Goal: Task Accomplishment & Management: Manage account settings

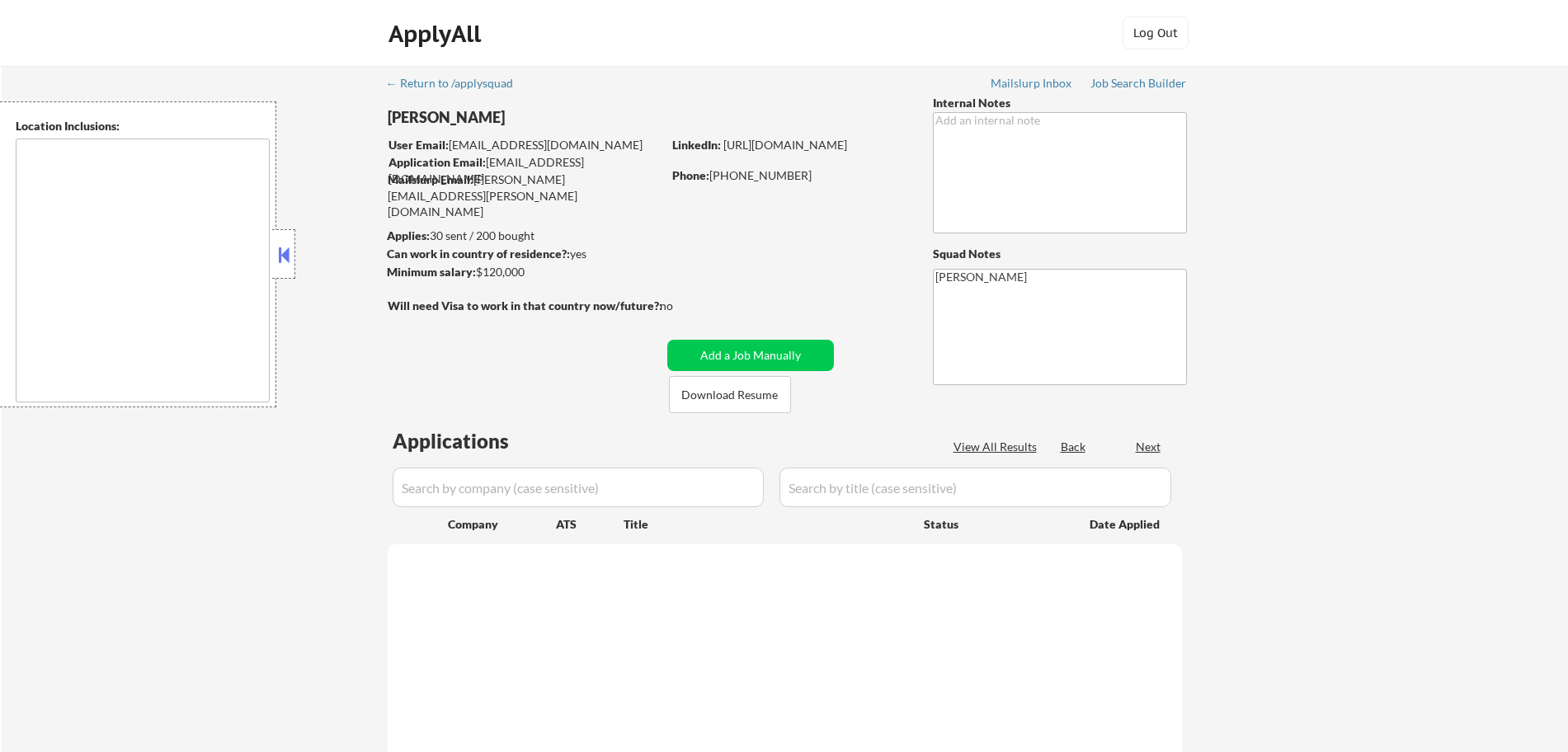
type textarea "remote"
select select ""pending""
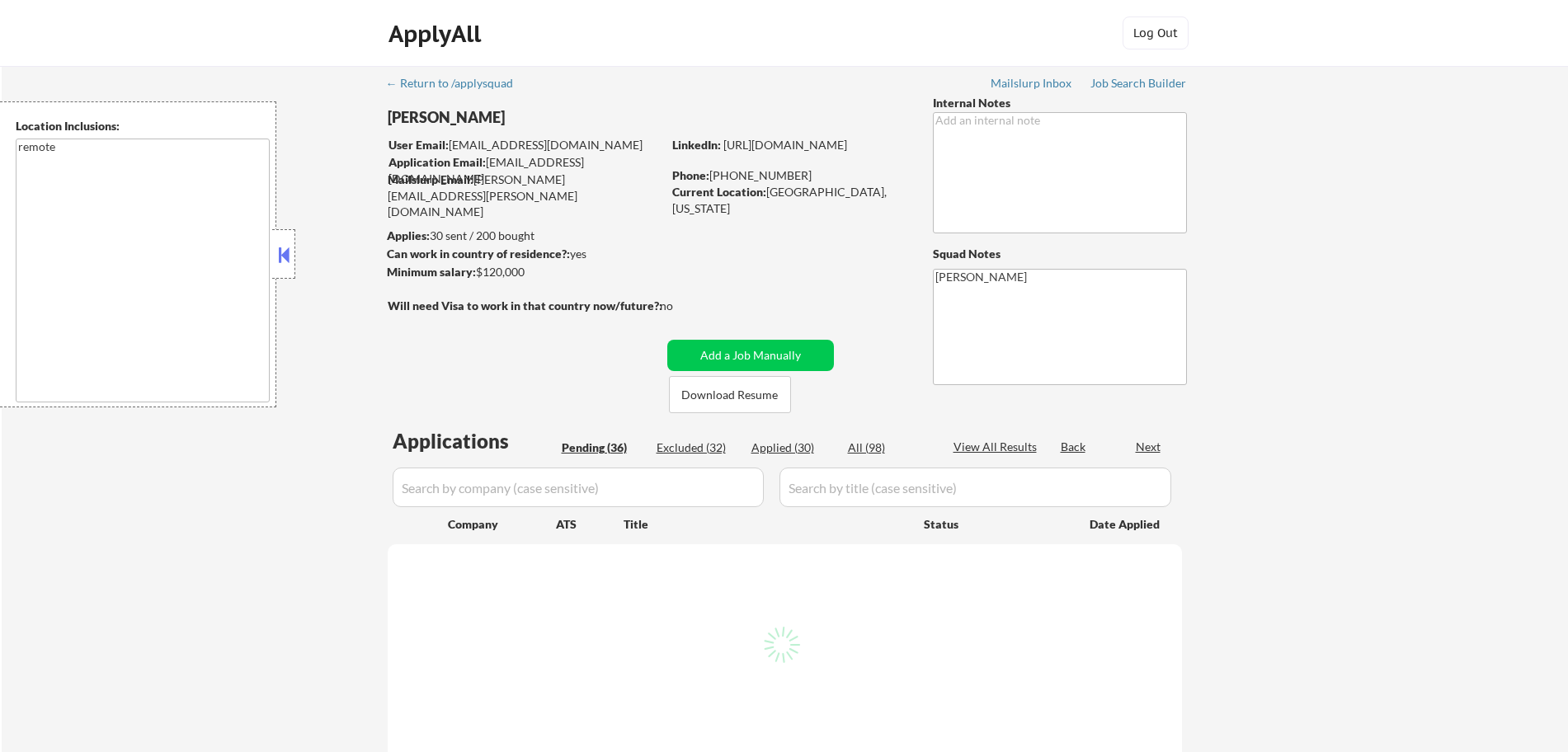
select select ""pending""
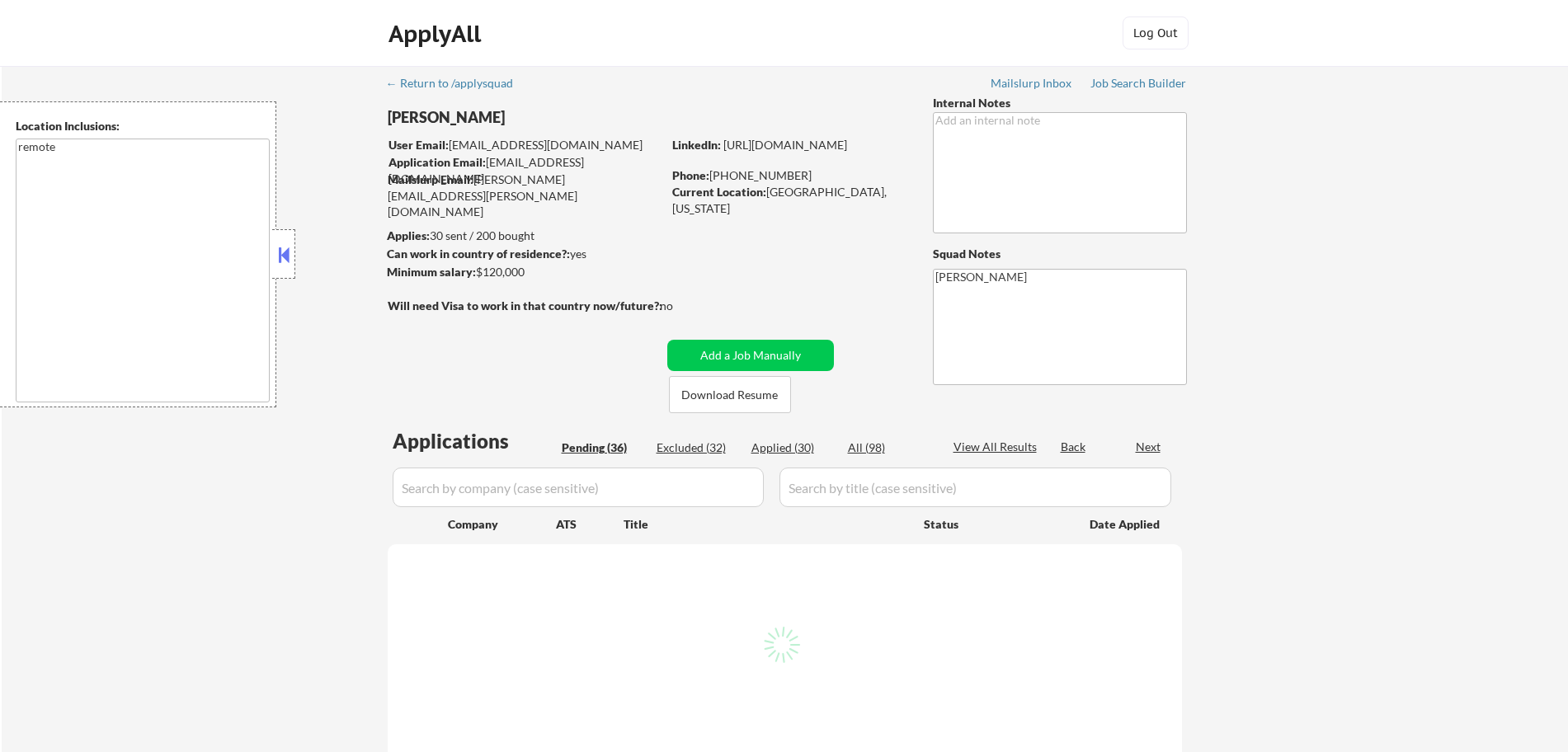
select select ""pending""
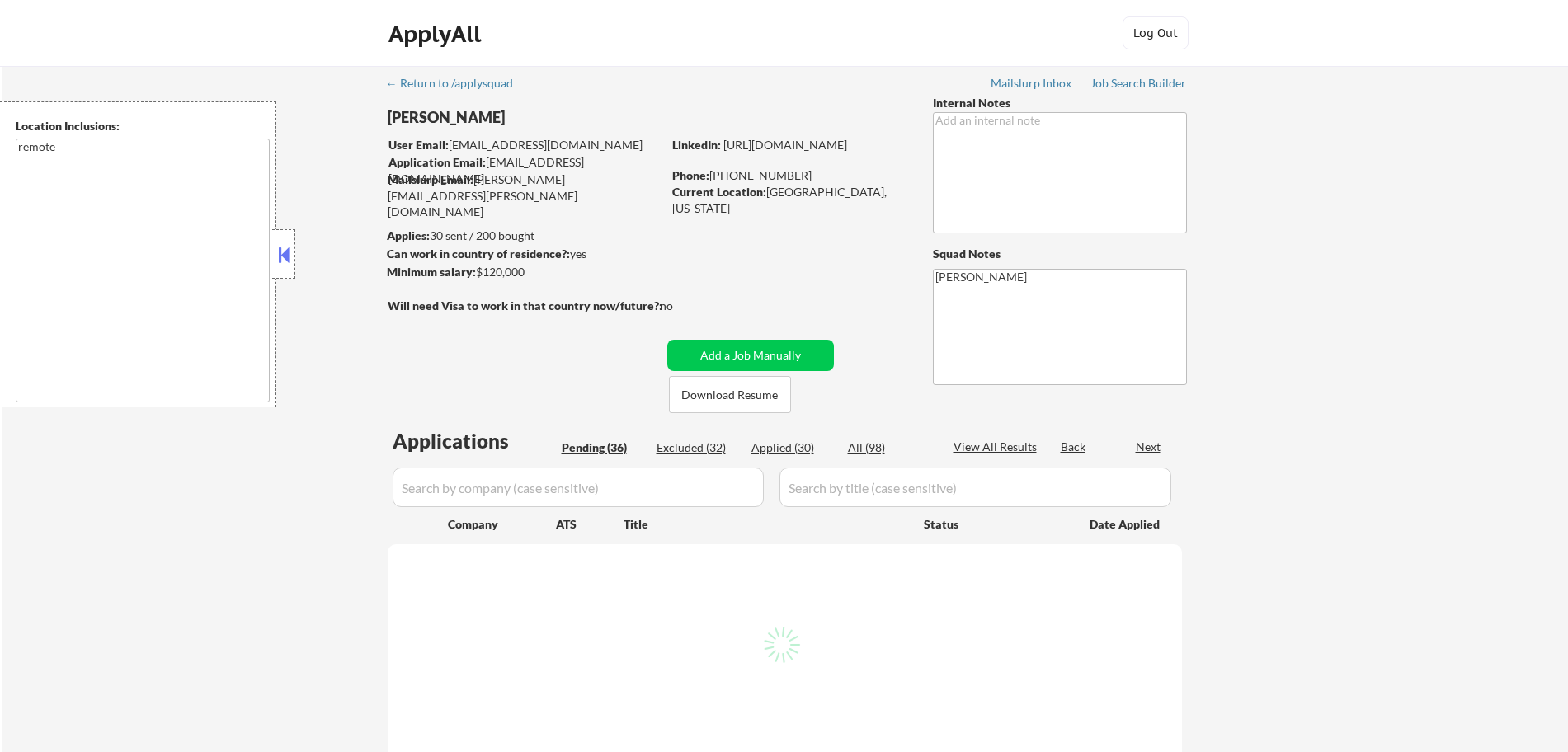
select select ""pending""
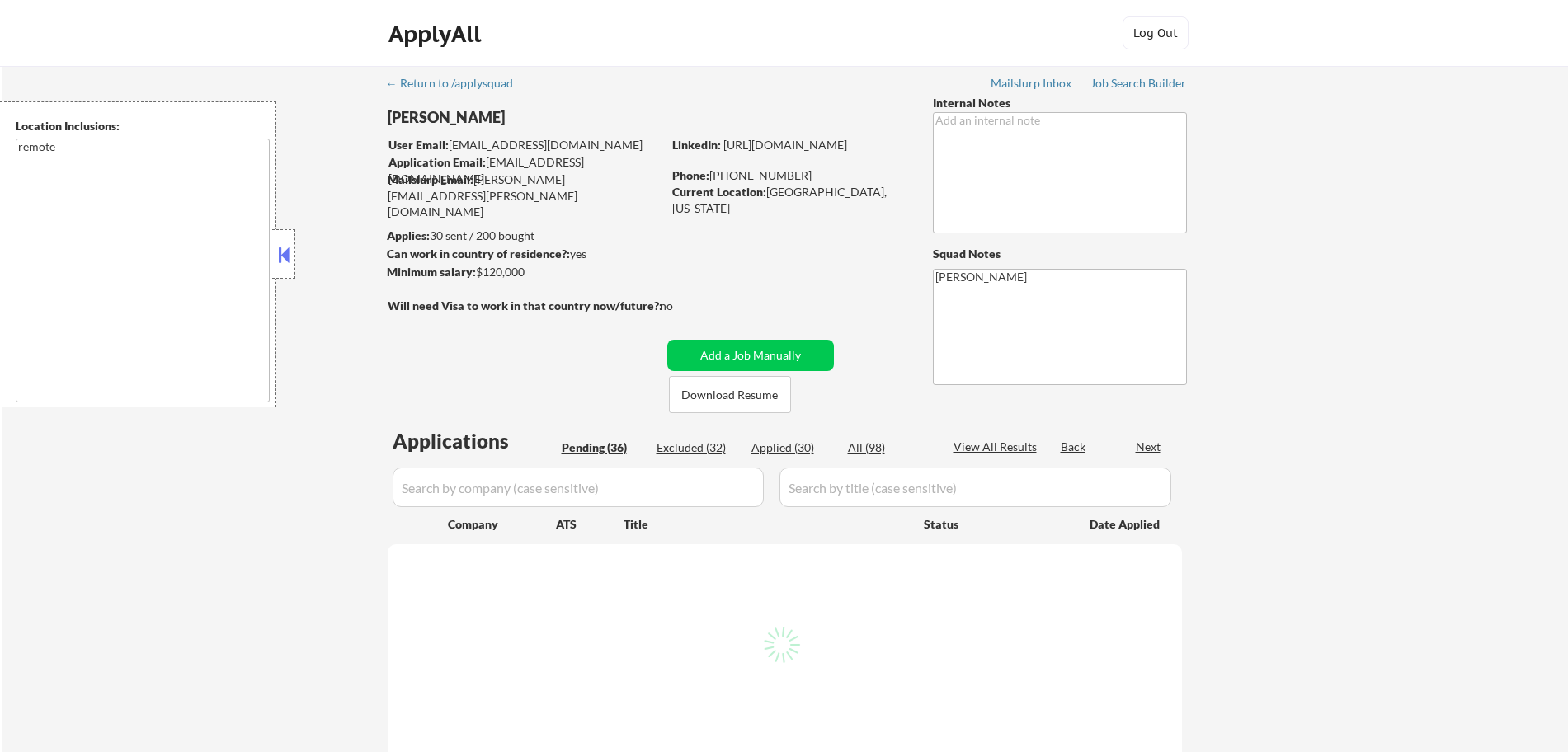
select select ""pending""
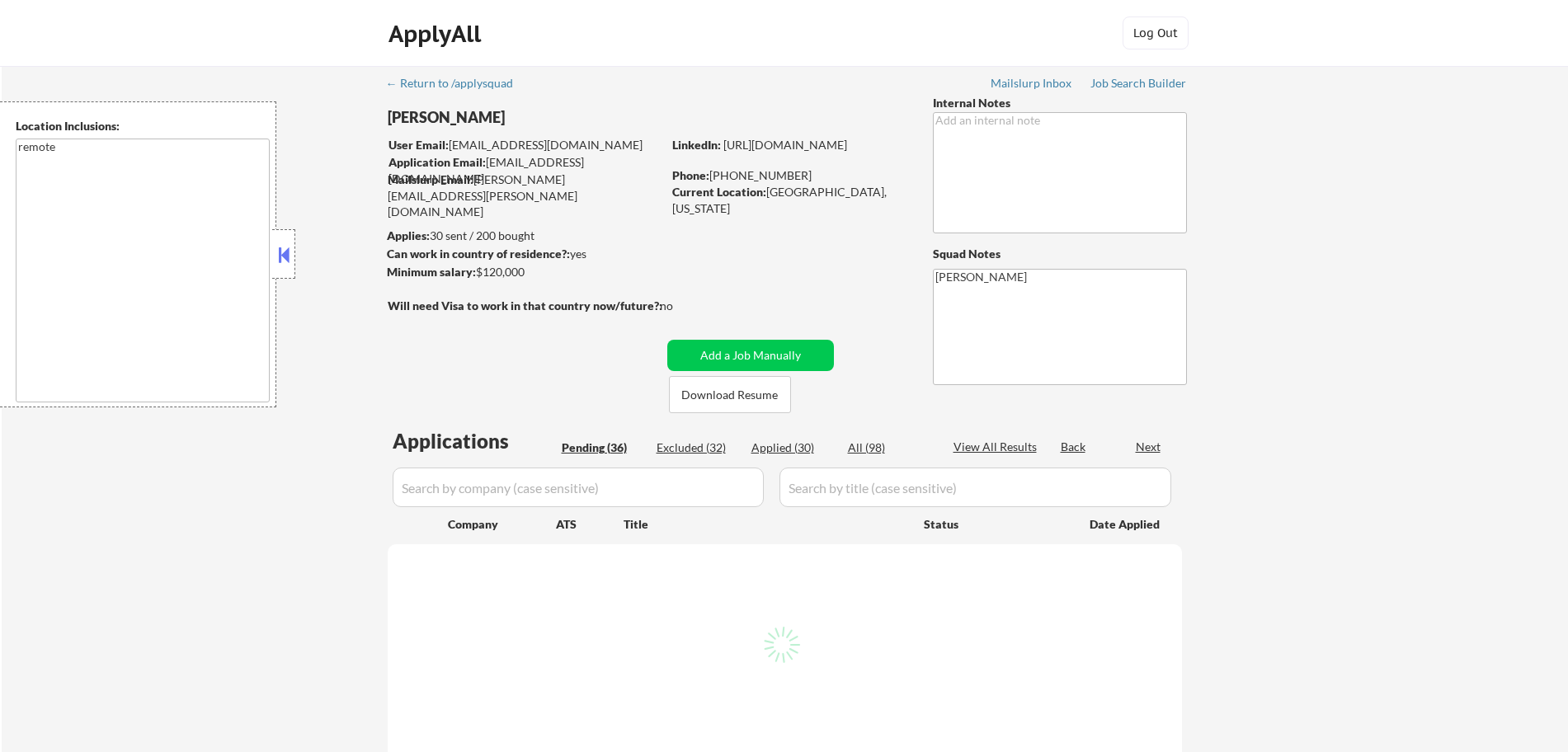
select select ""pending""
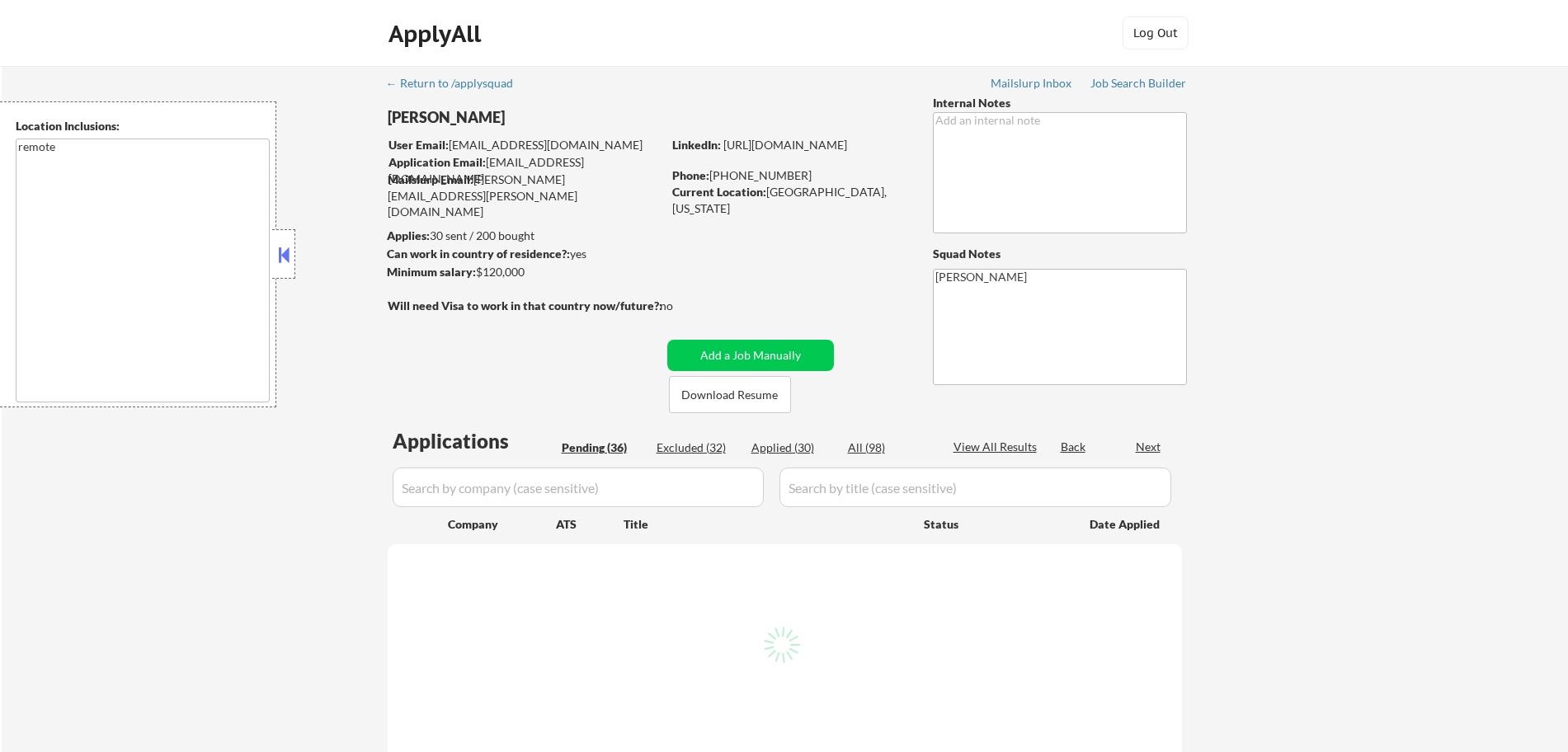
select select ""pending""
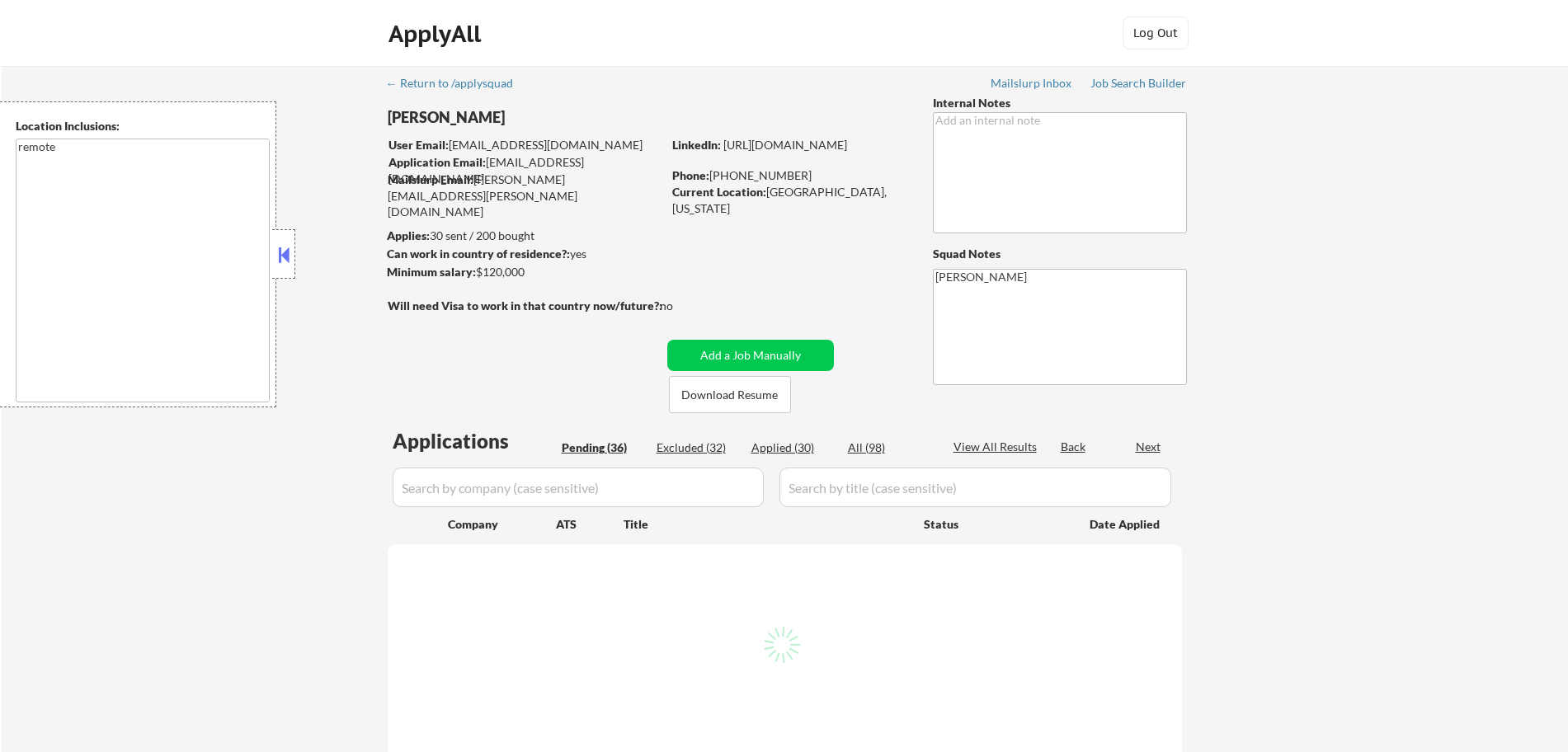
select select ""pending""
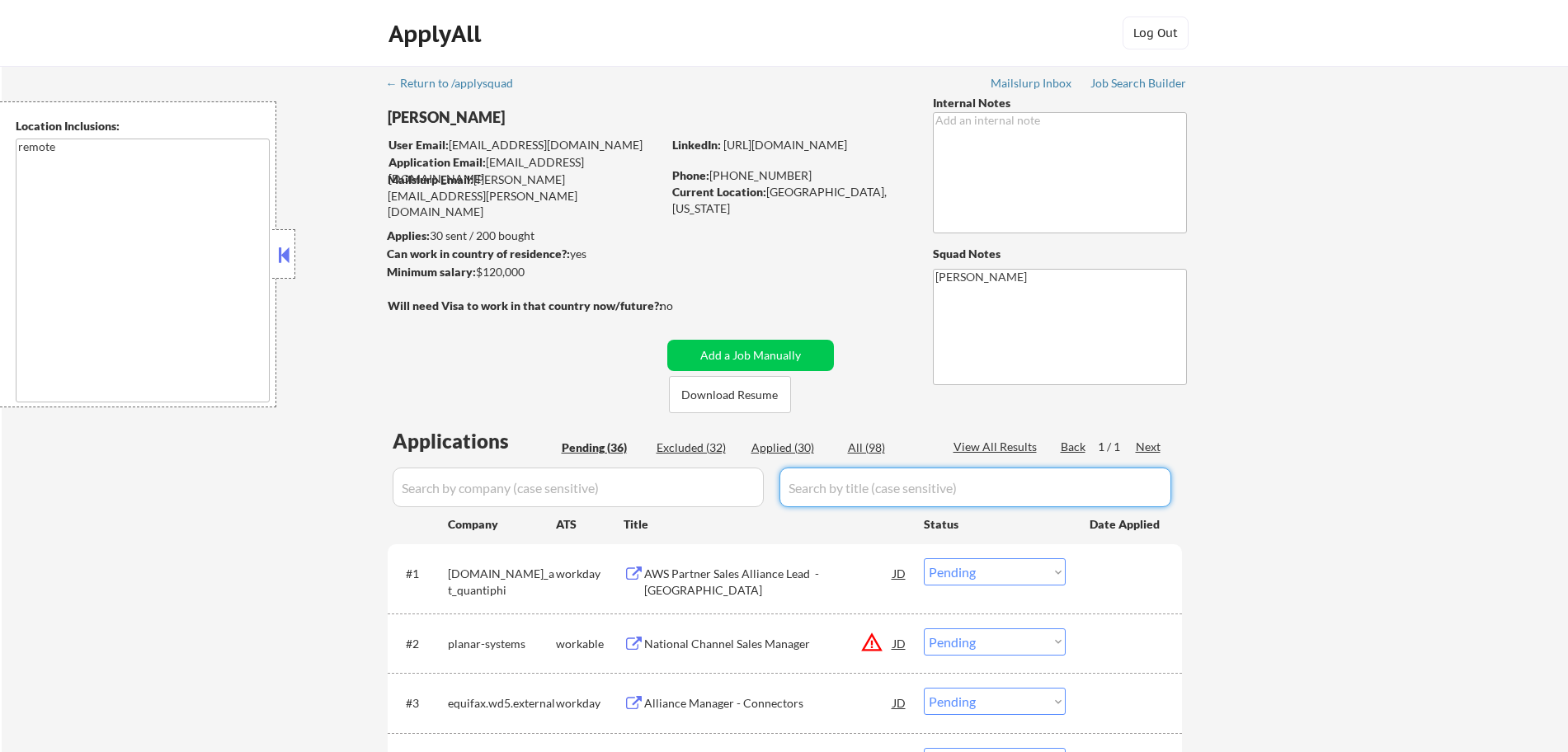
click at [853, 497] on input "input" at bounding box center [975, 487] width 392 height 40
type input "channel"
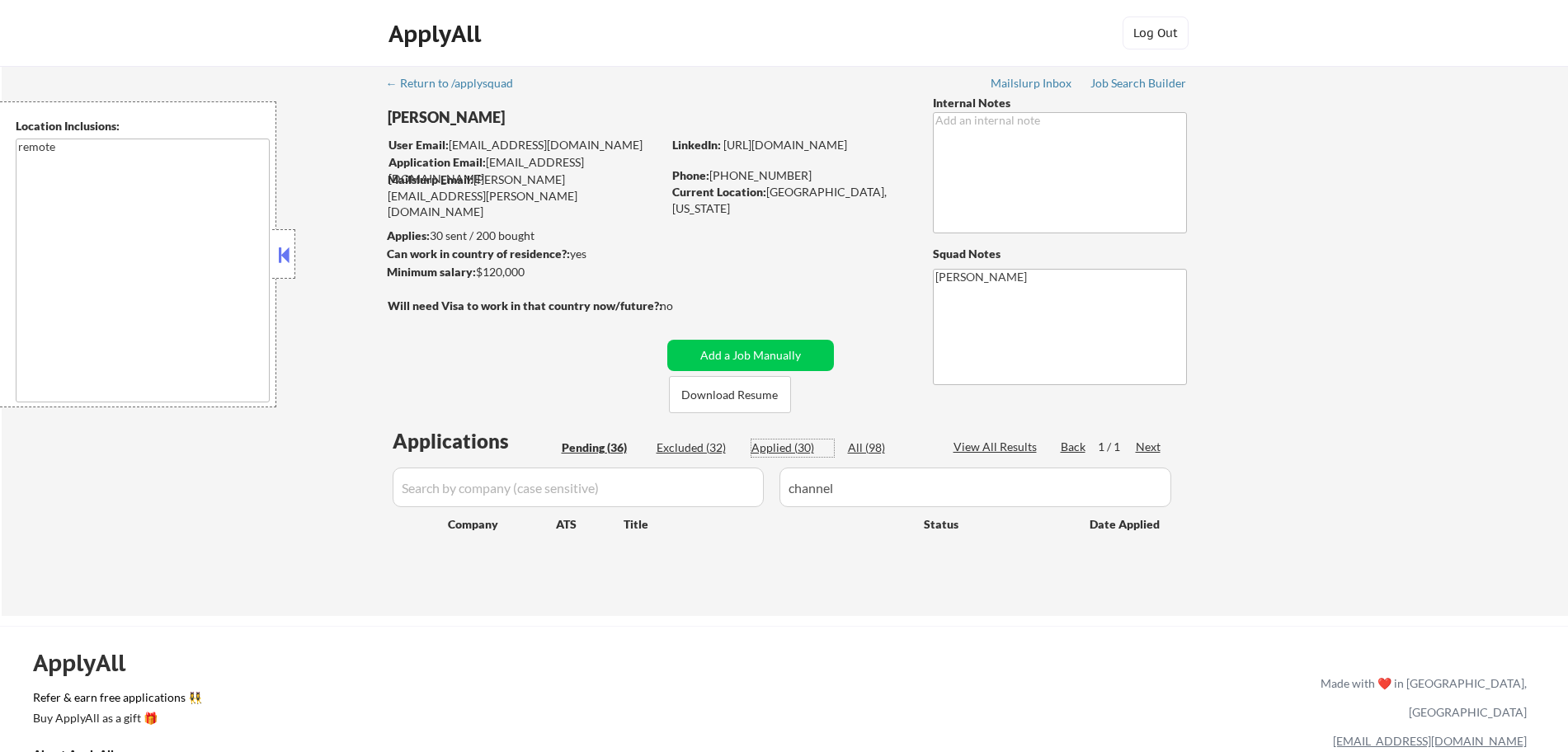
click at [769, 451] on div "Applied (30)" at bounding box center [792, 447] width 82 height 17
click at [873, 496] on input "input" at bounding box center [975, 487] width 392 height 40
drag, startPoint x: 893, startPoint y: 495, endPoint x: 751, endPoint y: 469, distance: 144.4
click at [751, 469] on div at bounding box center [785, 487] width 794 height 40
click at [1384, 455] on div "← Return to /applysquad Mailslurp Inbox Job Search Builder [PERSON_NAME] User E…" at bounding box center [785, 340] width 1566 height 550
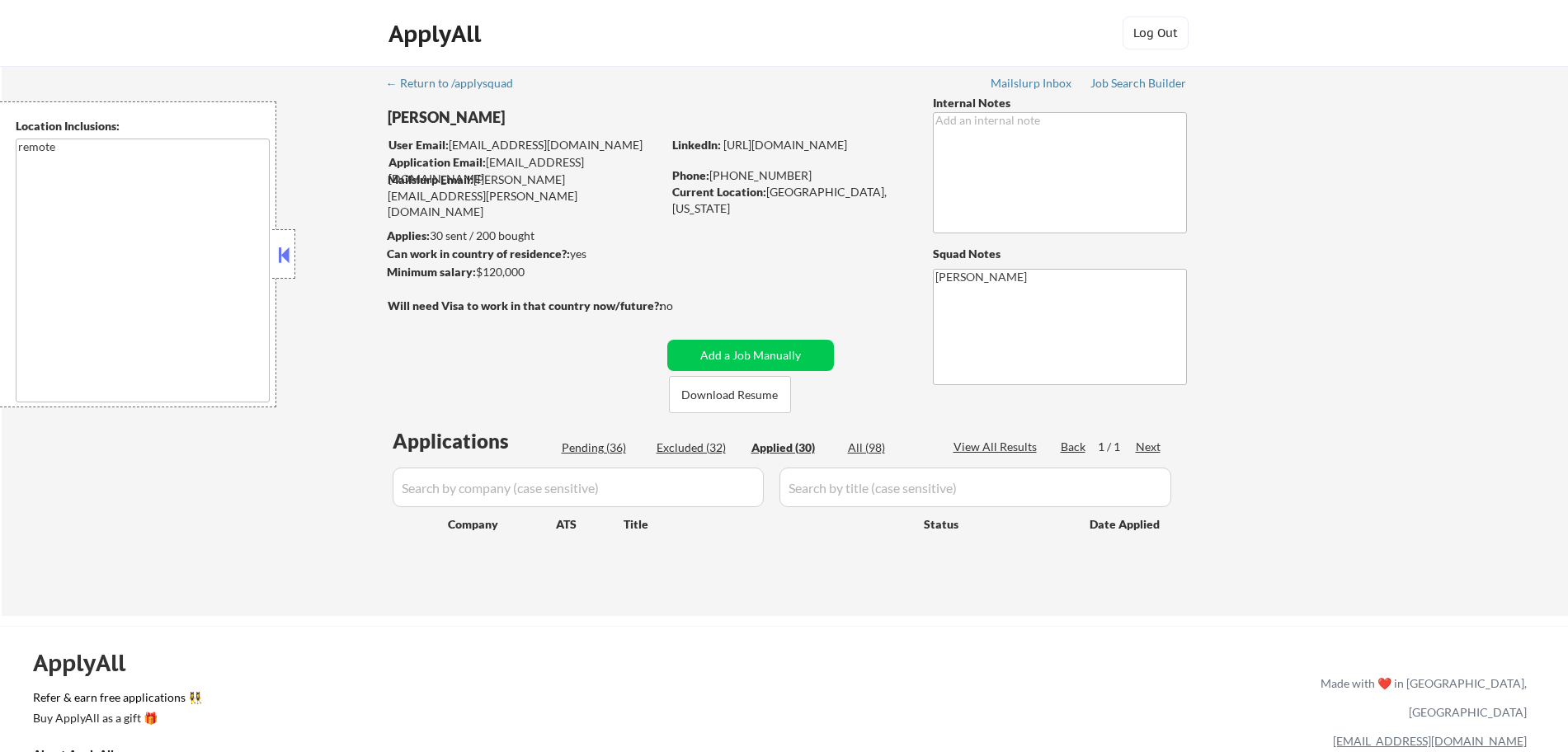
select select ""applied""
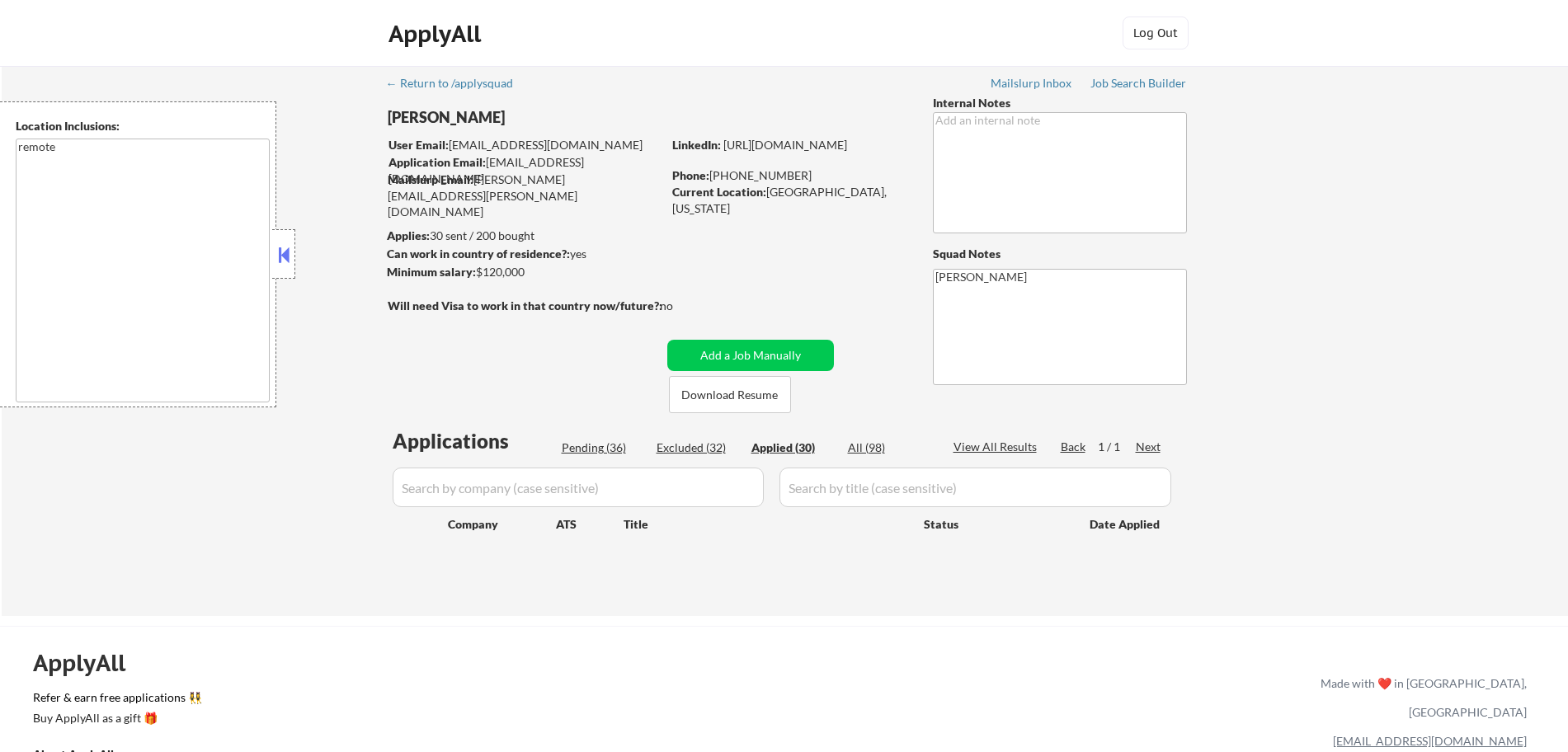
select select ""applied""
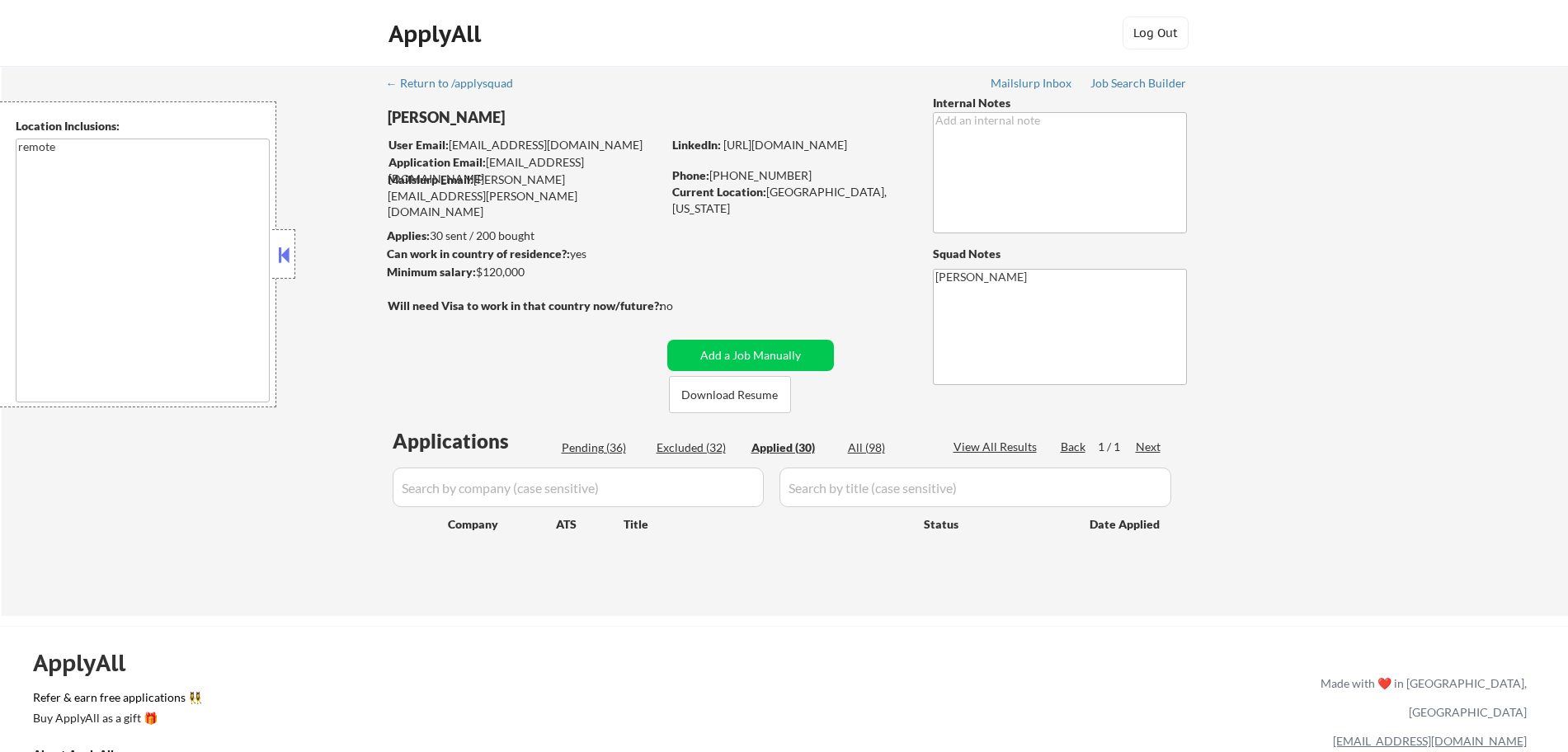
select select ""applied""
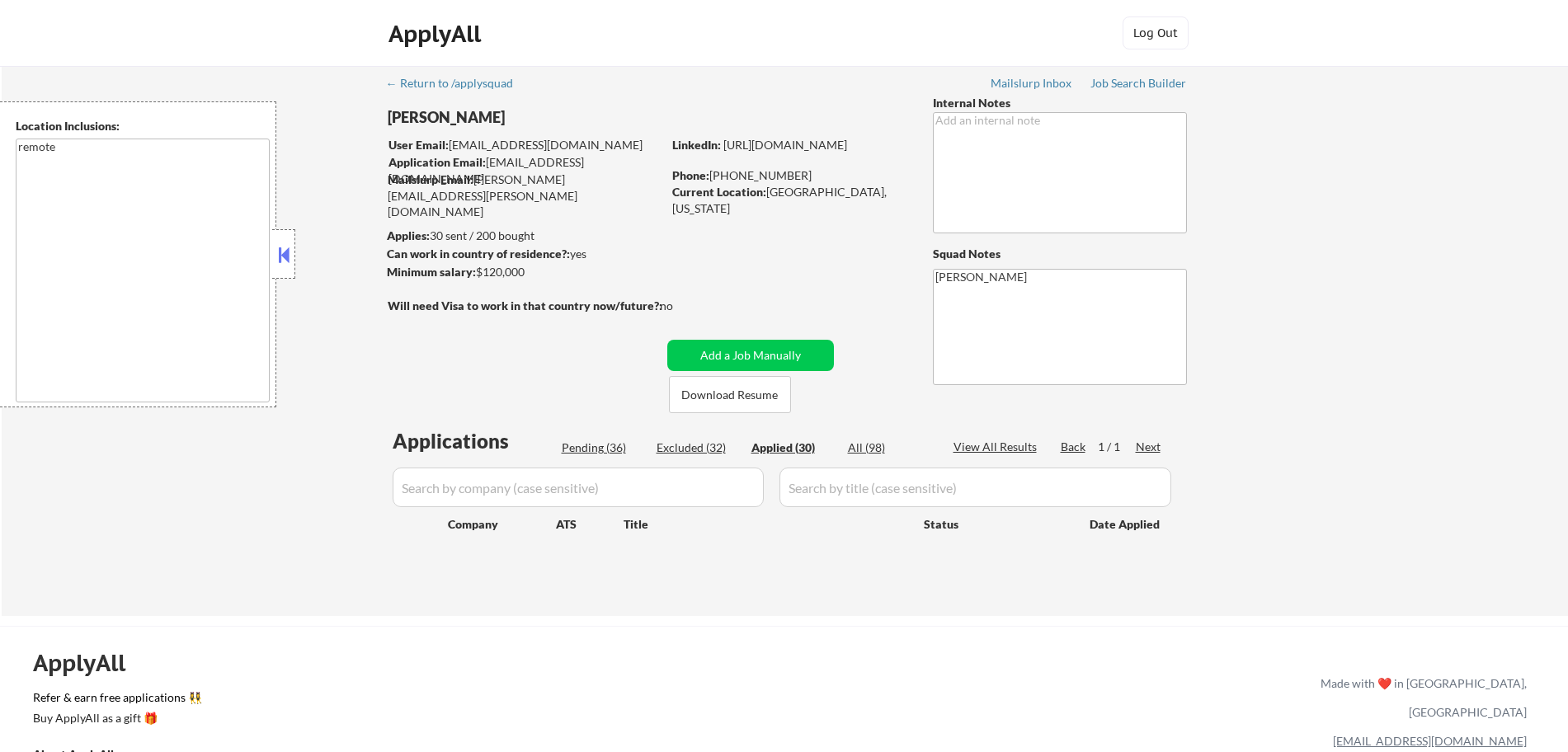
select select ""applied""
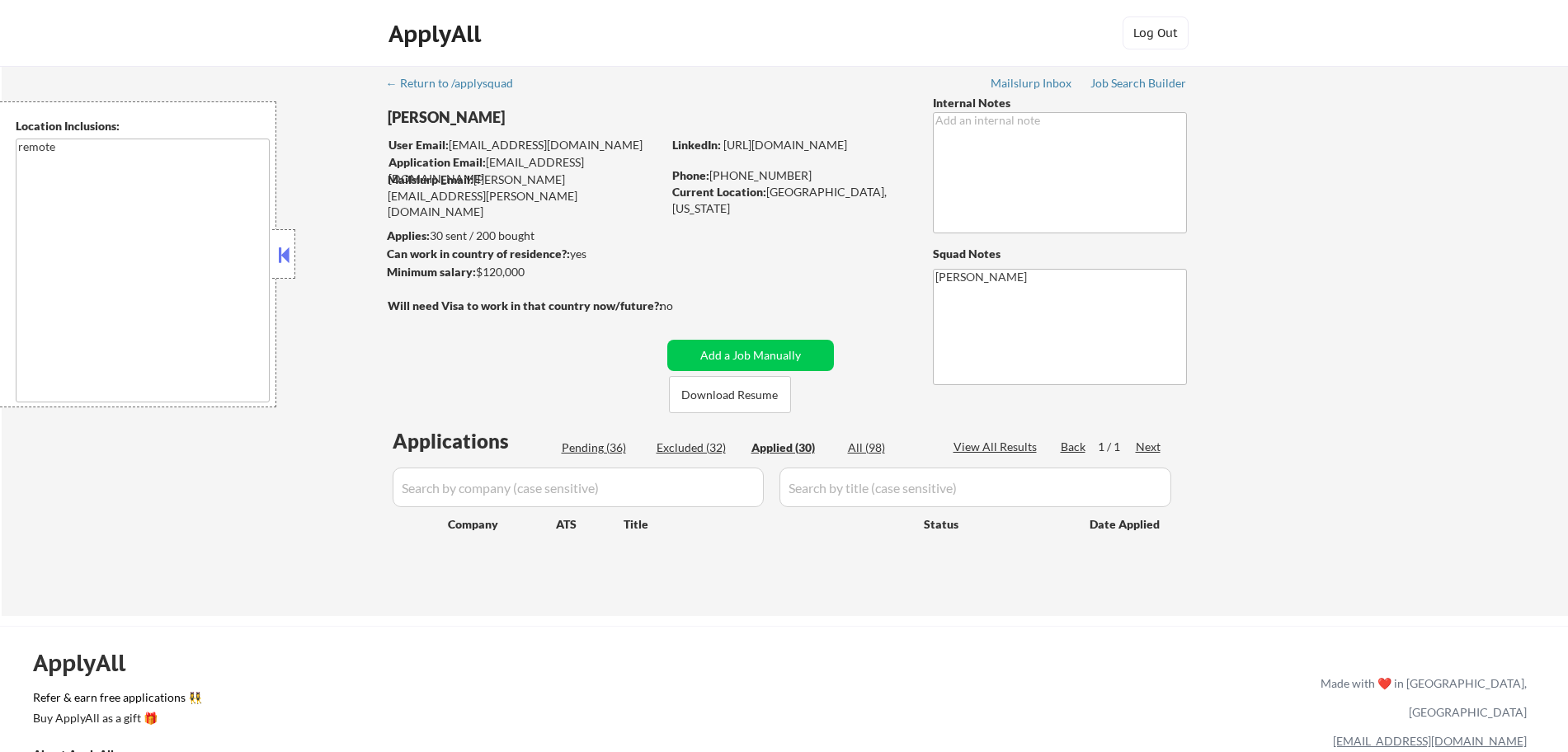
select select ""applied""
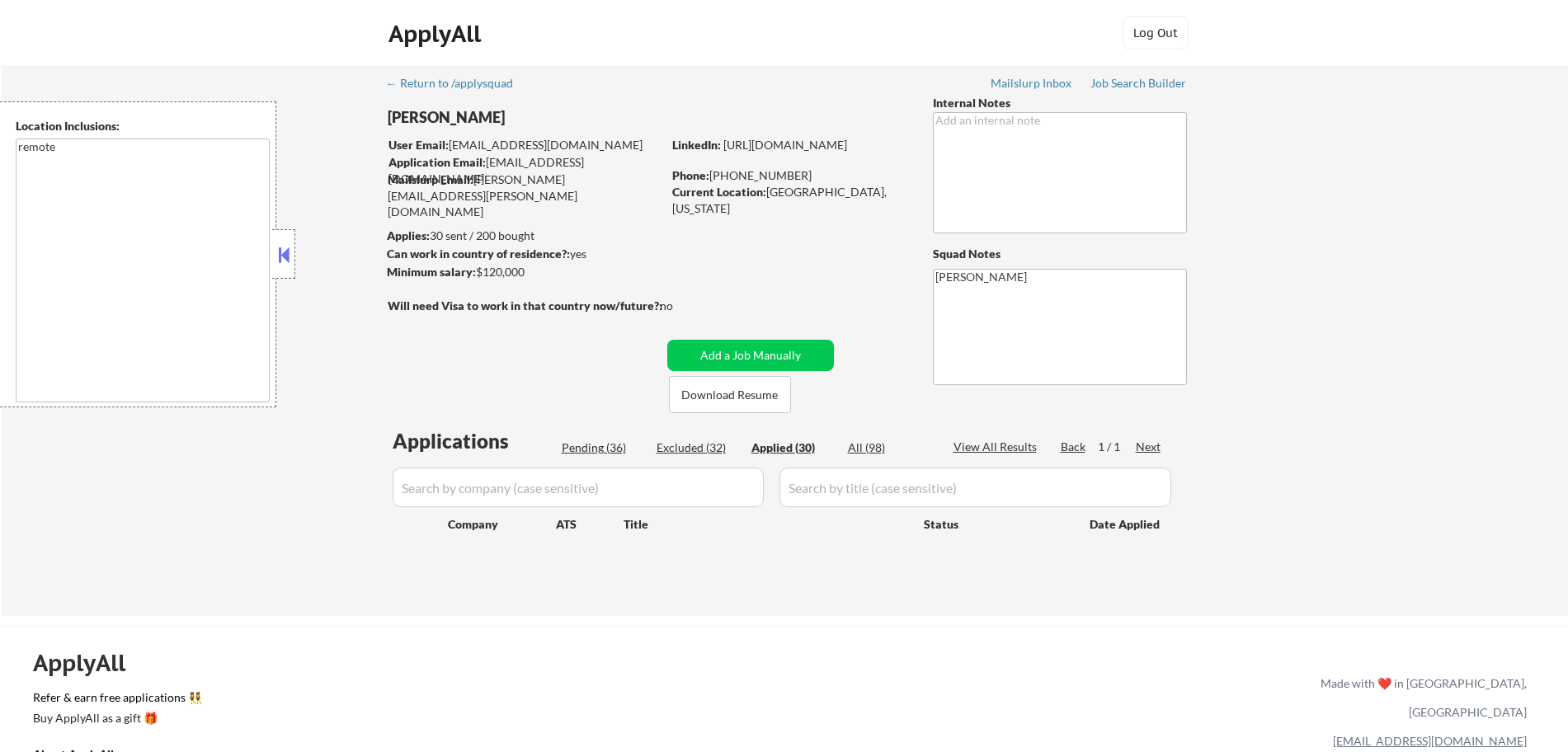
select select ""applied""
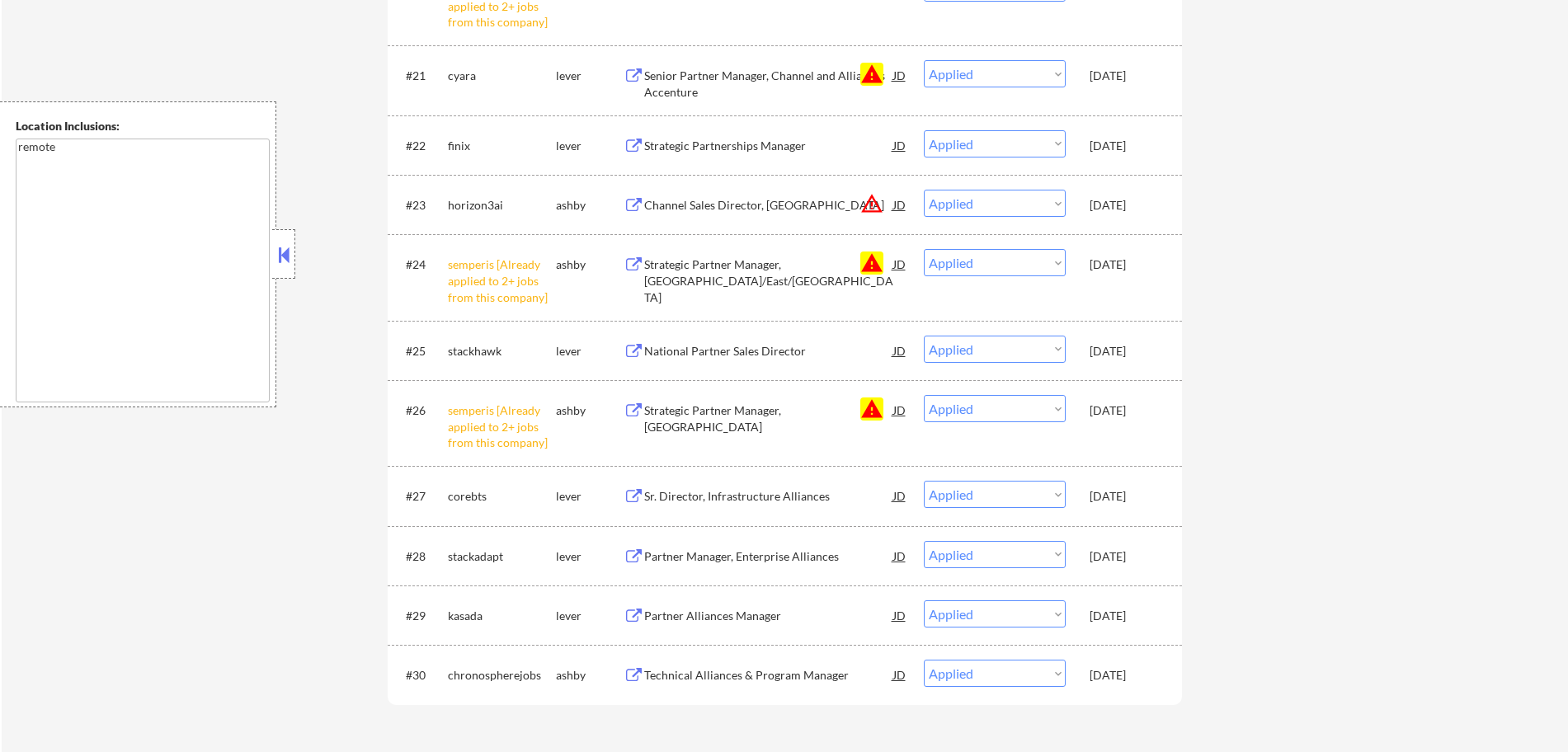
scroll to position [1802, 0]
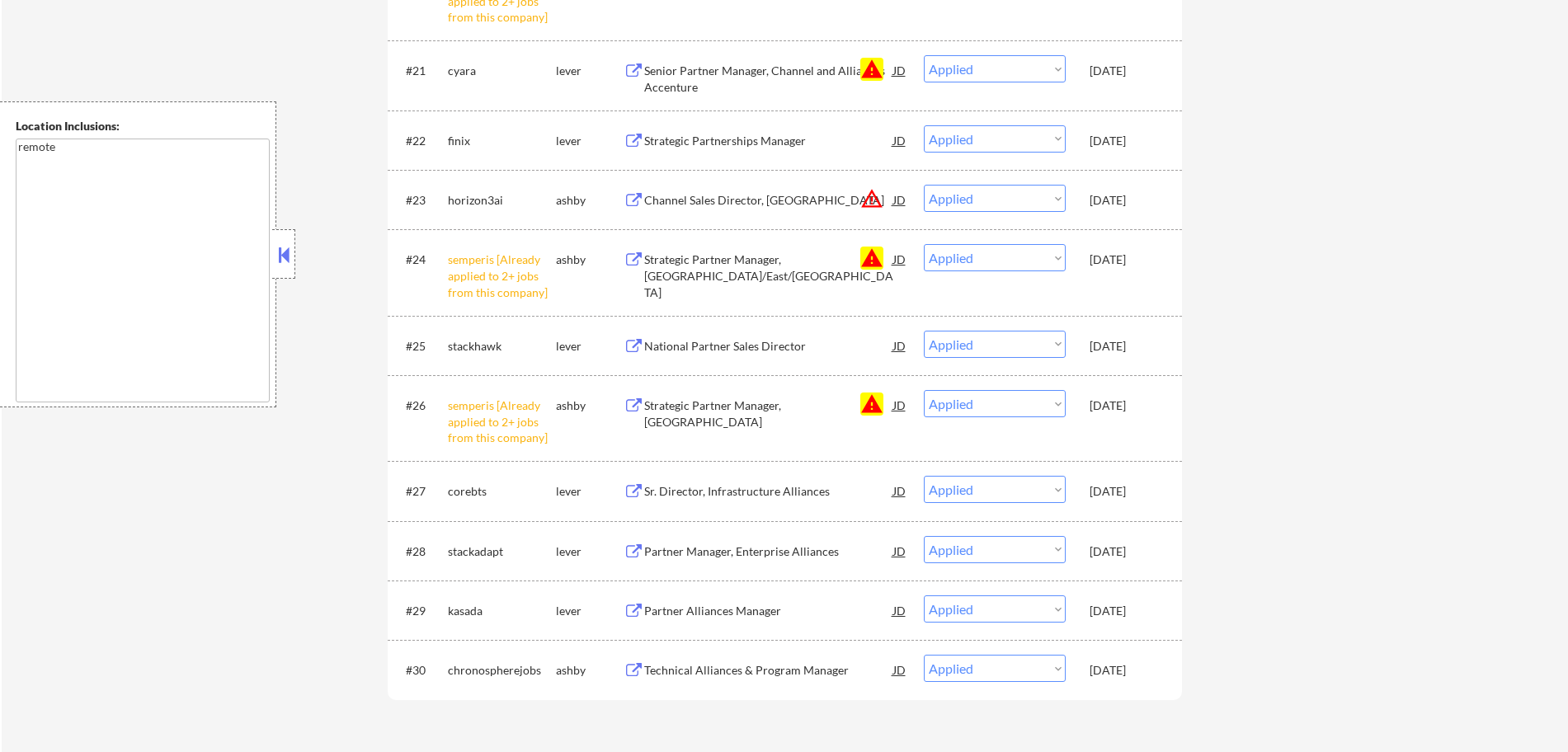
type textarea "+11 for channels being no bueno - 8/19 AB"
